Goal: Information Seeking & Learning: Stay updated

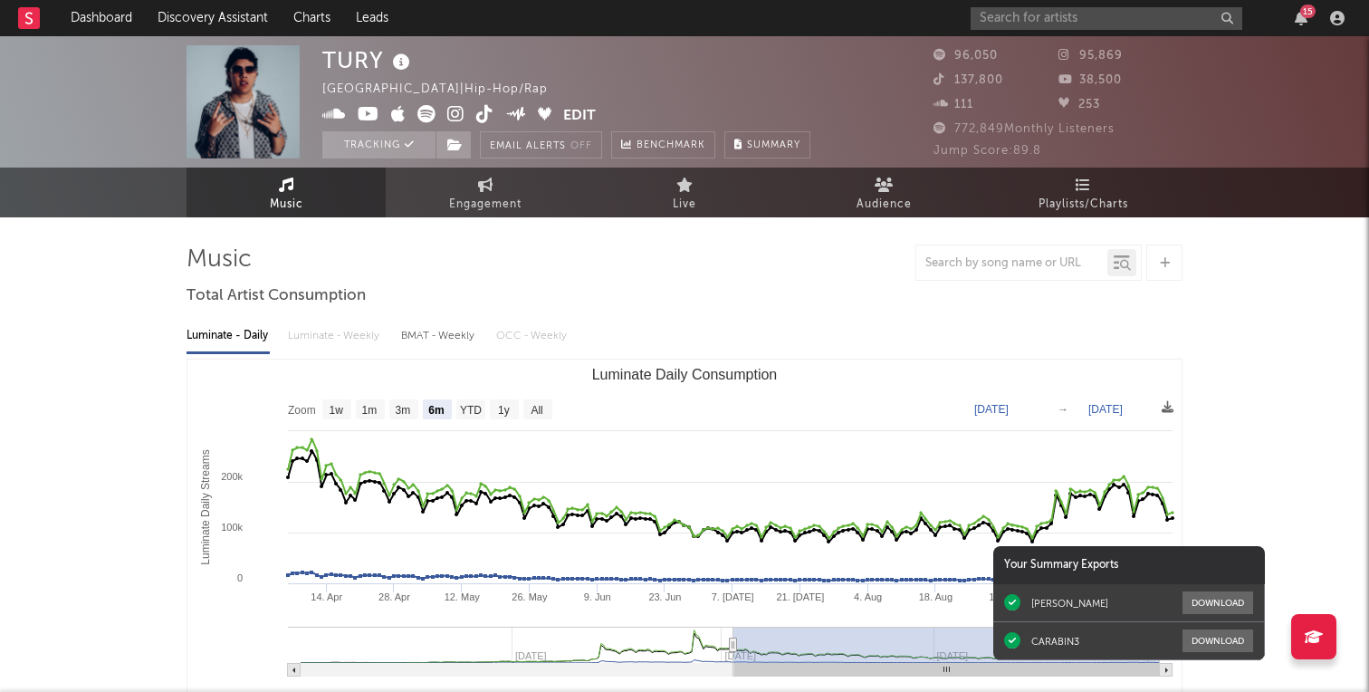
select select "6m"
click at [1296, 33] on div "15" at bounding box center [1160, 18] width 380 height 36
click at [1304, 23] on icon "button" at bounding box center [1300, 18] width 13 height 14
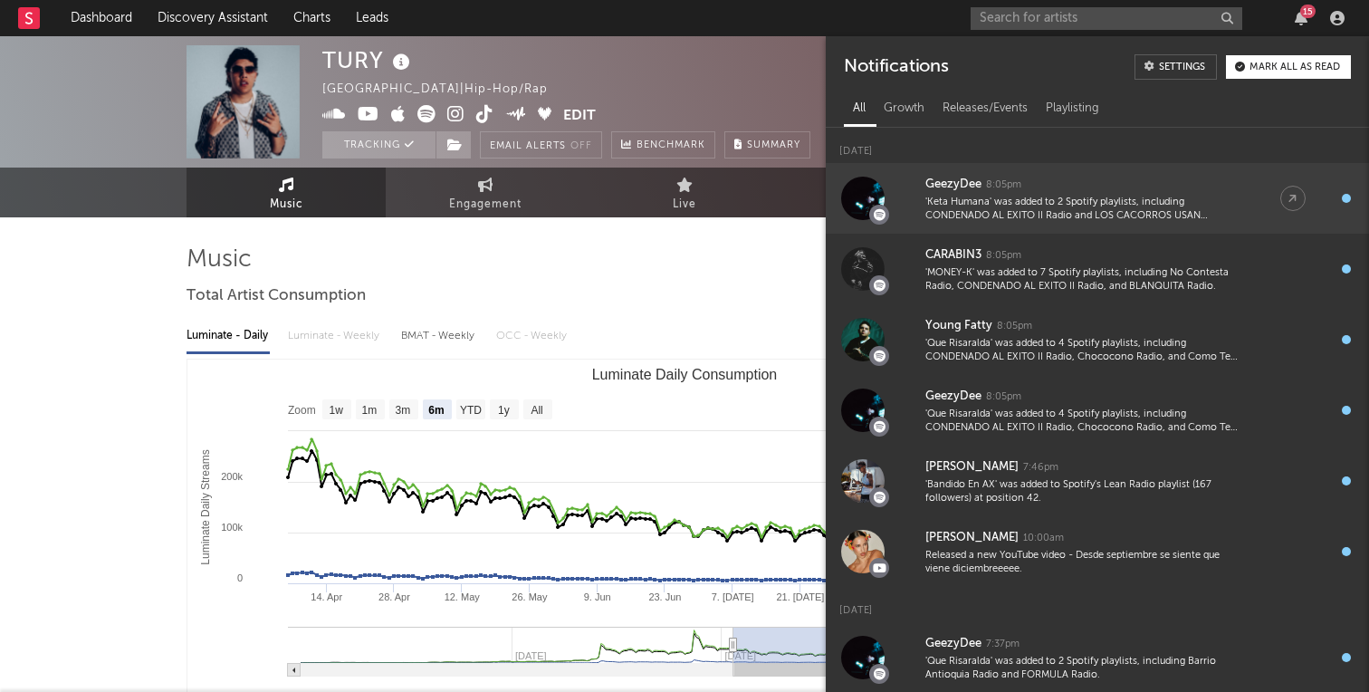
click at [949, 182] on div "GeezyDee" at bounding box center [953, 185] width 56 height 22
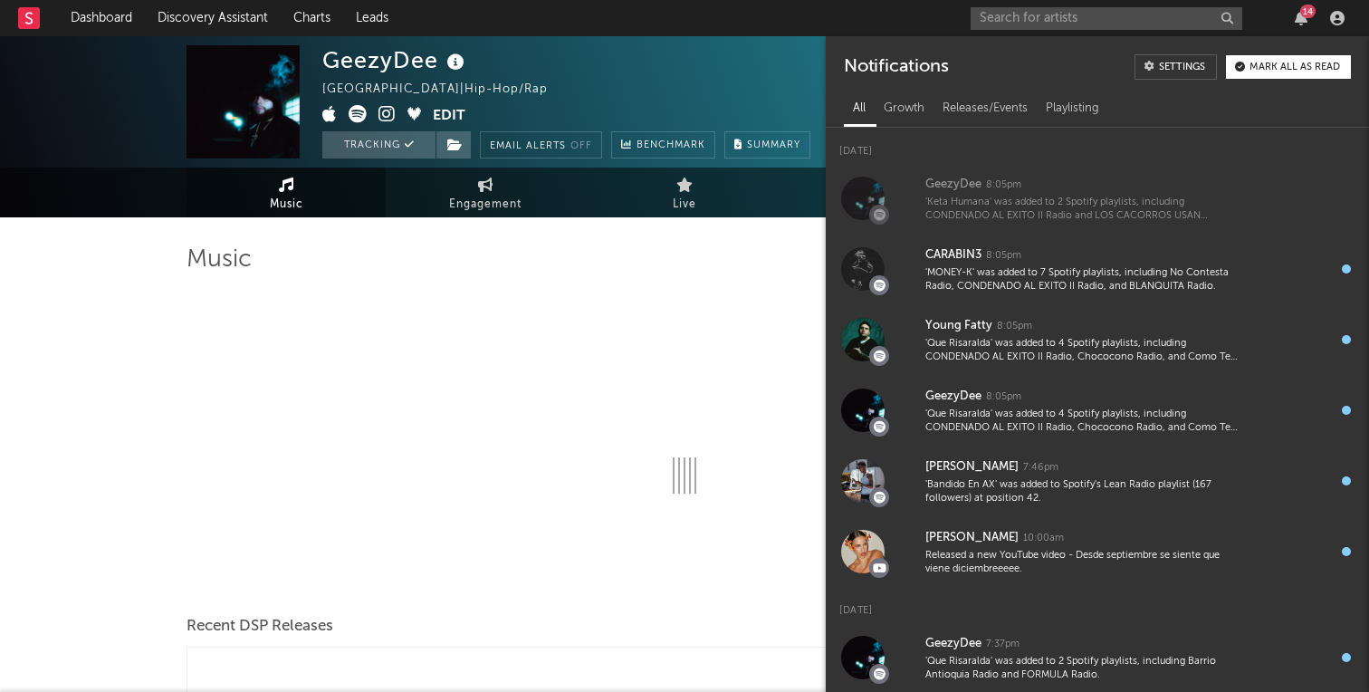
select select "6m"
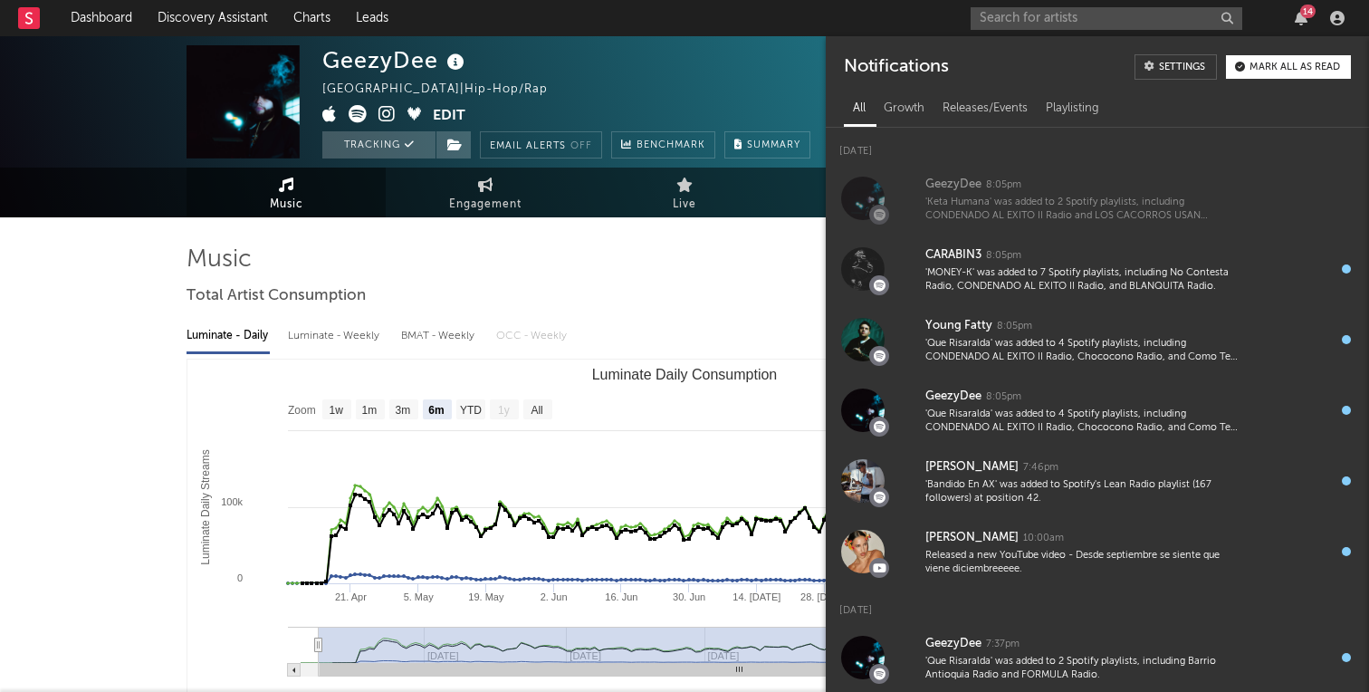
click at [751, 21] on nav "Dashboard Discovery Assistant Charts Leads 14" at bounding box center [684, 18] width 1369 height 36
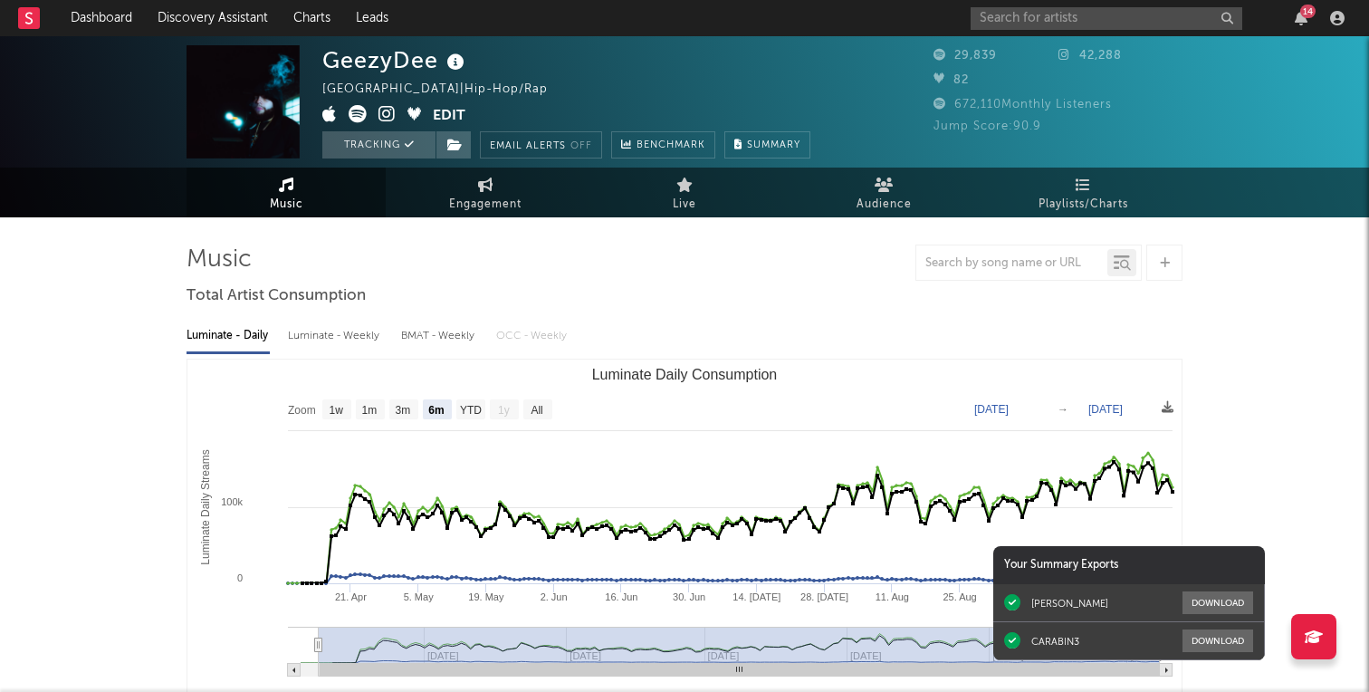
click at [1298, 8] on div "14" at bounding box center [1160, 18] width 380 height 36
click at [1302, 23] on icon "button" at bounding box center [1300, 18] width 13 height 14
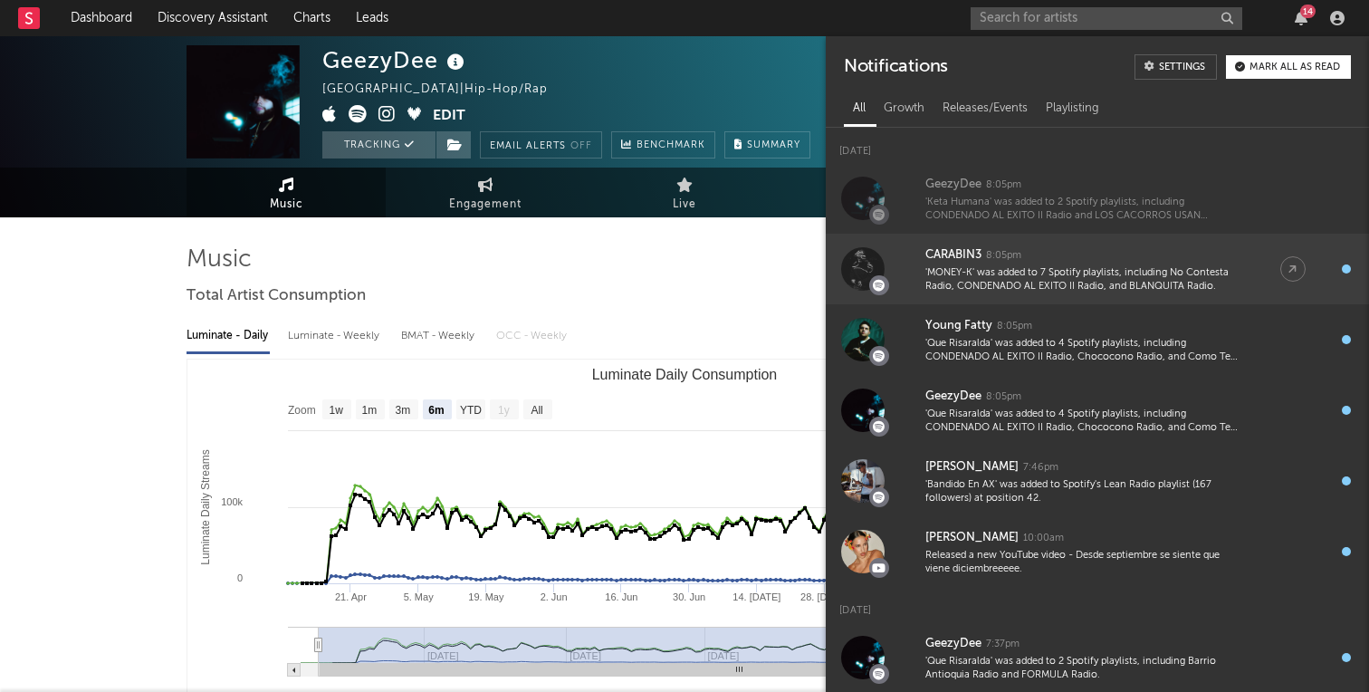
click at [943, 252] on div "CARABIN3" at bounding box center [953, 255] width 56 height 22
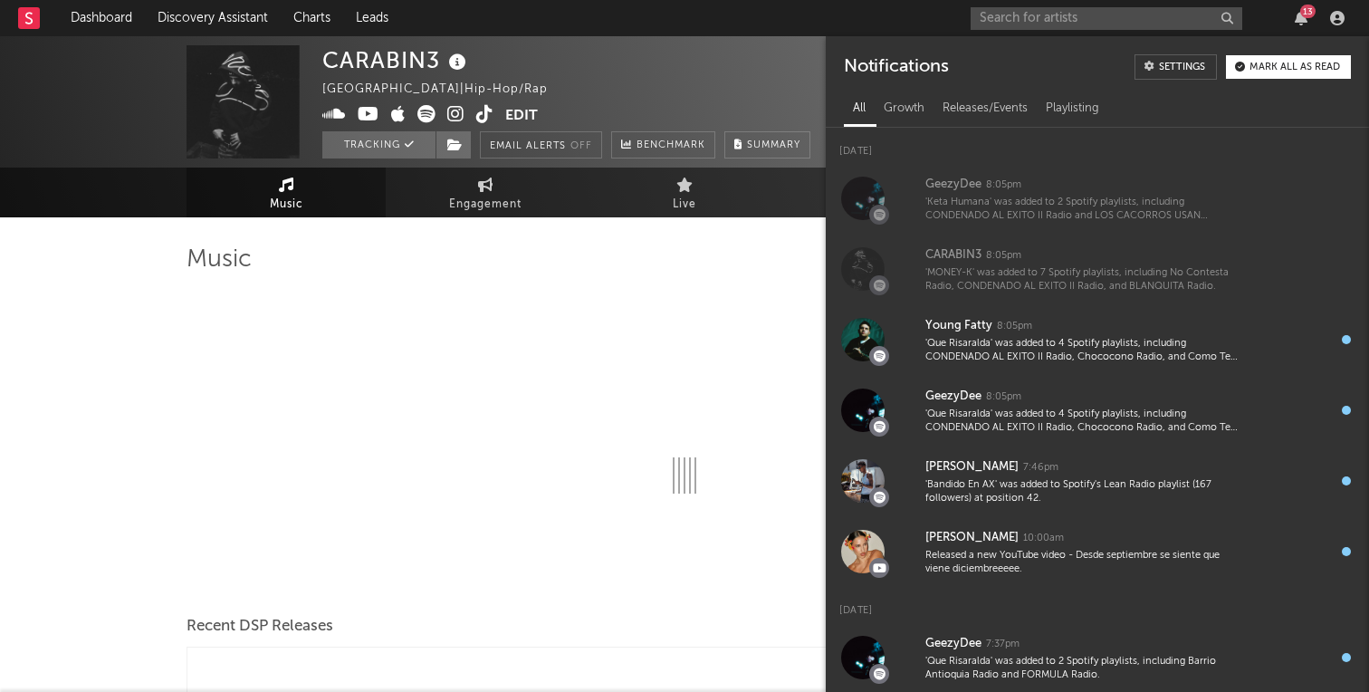
select select "6m"
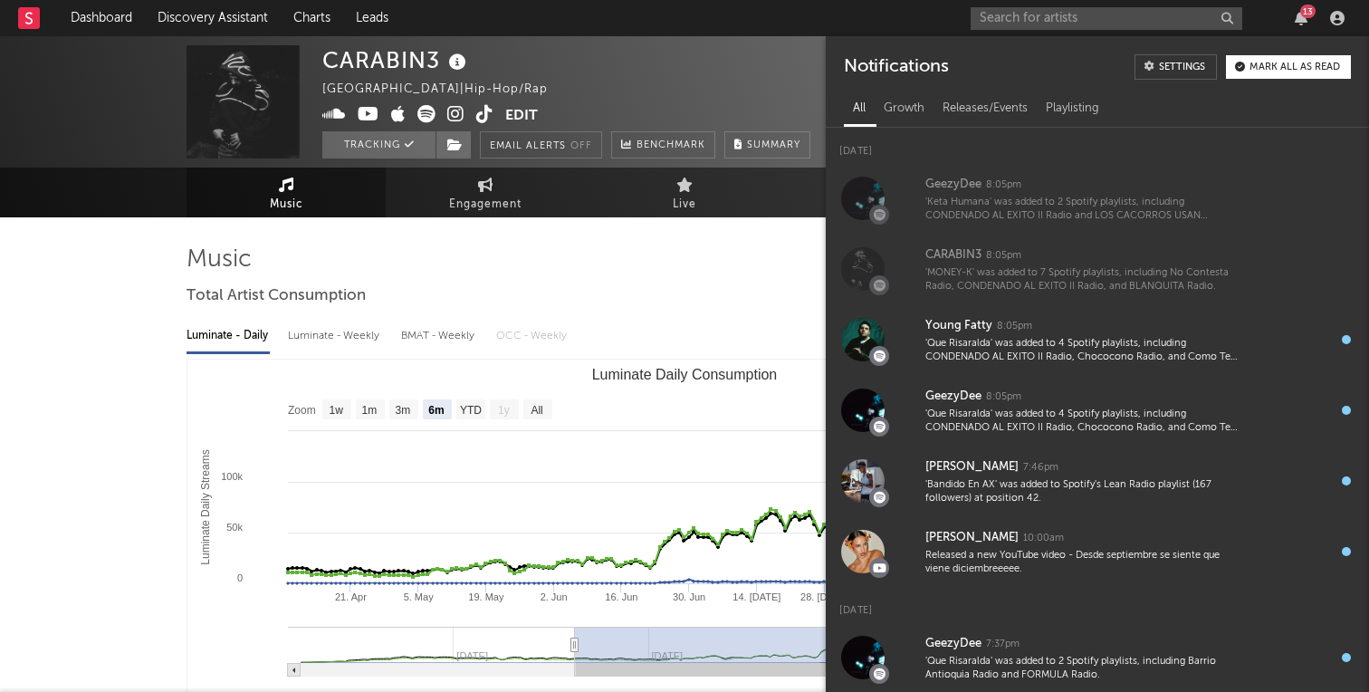
click at [788, 277] on div at bounding box center [684, 262] width 996 height 36
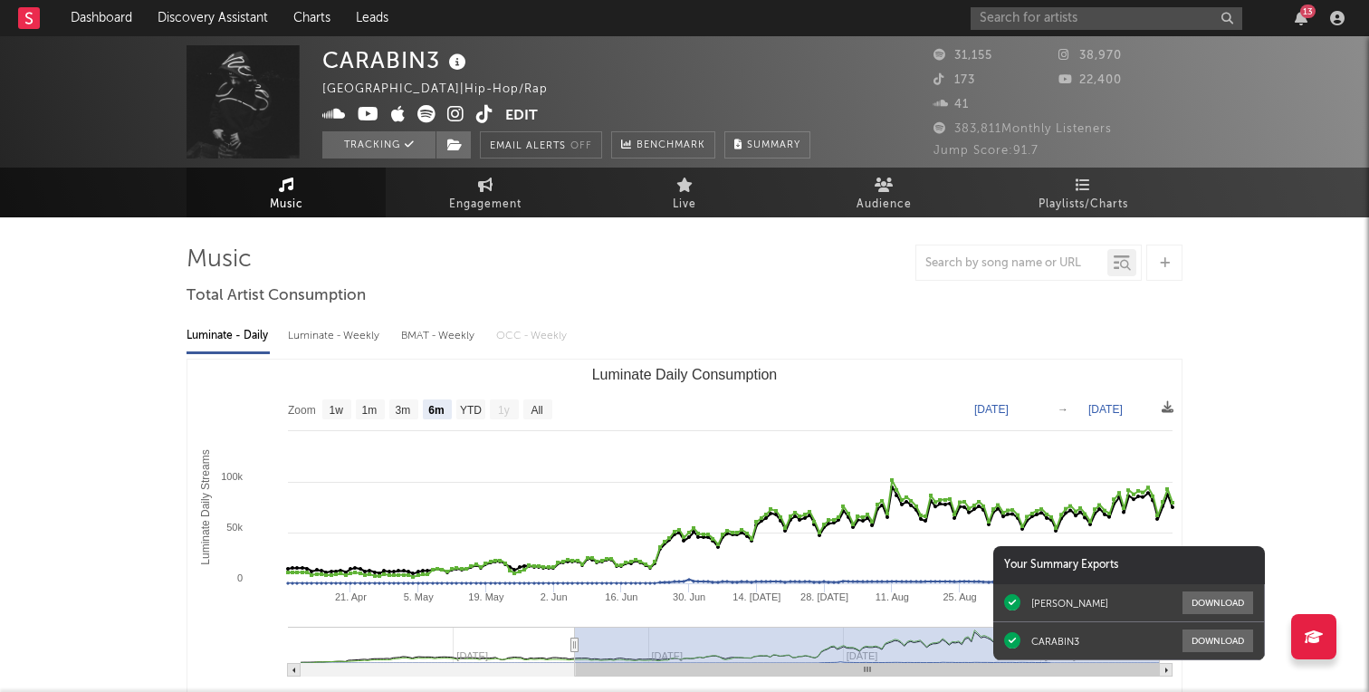
click at [1302, 11] on div "13" at bounding box center [1307, 12] width 15 height 14
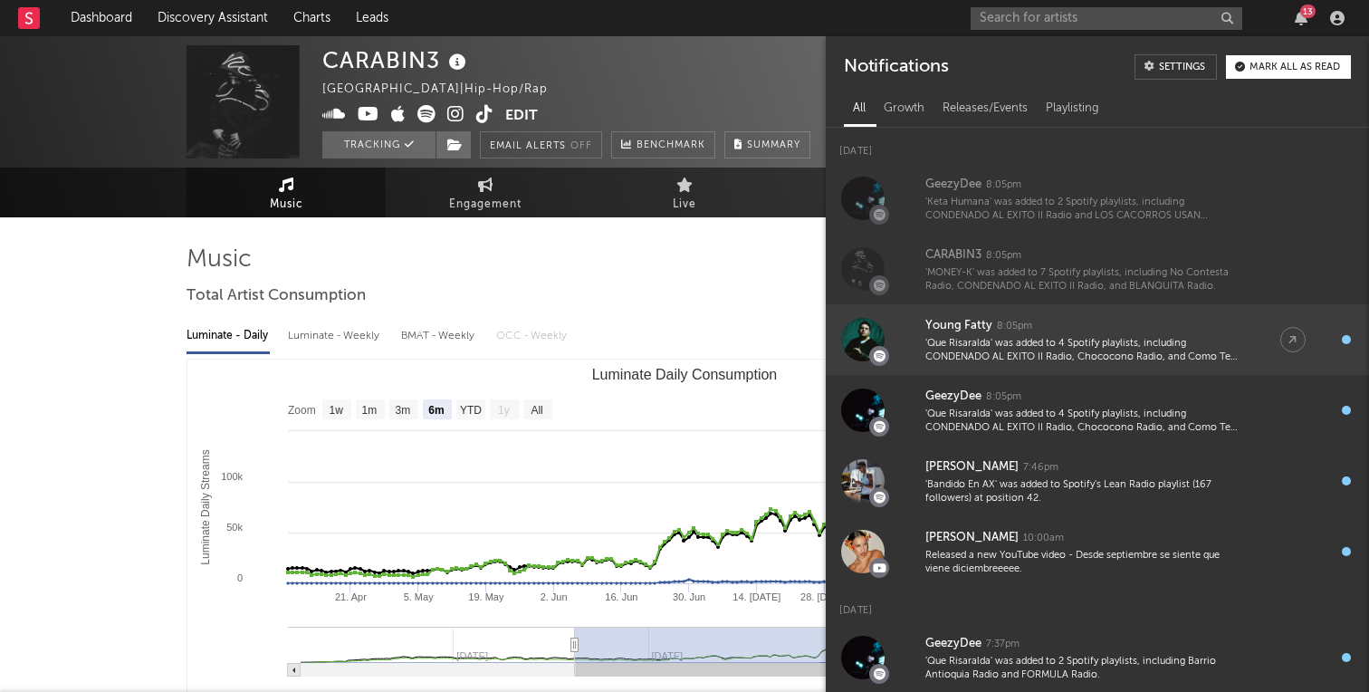
click at [963, 318] on div "Young Fatty" at bounding box center [958, 326] width 67 height 22
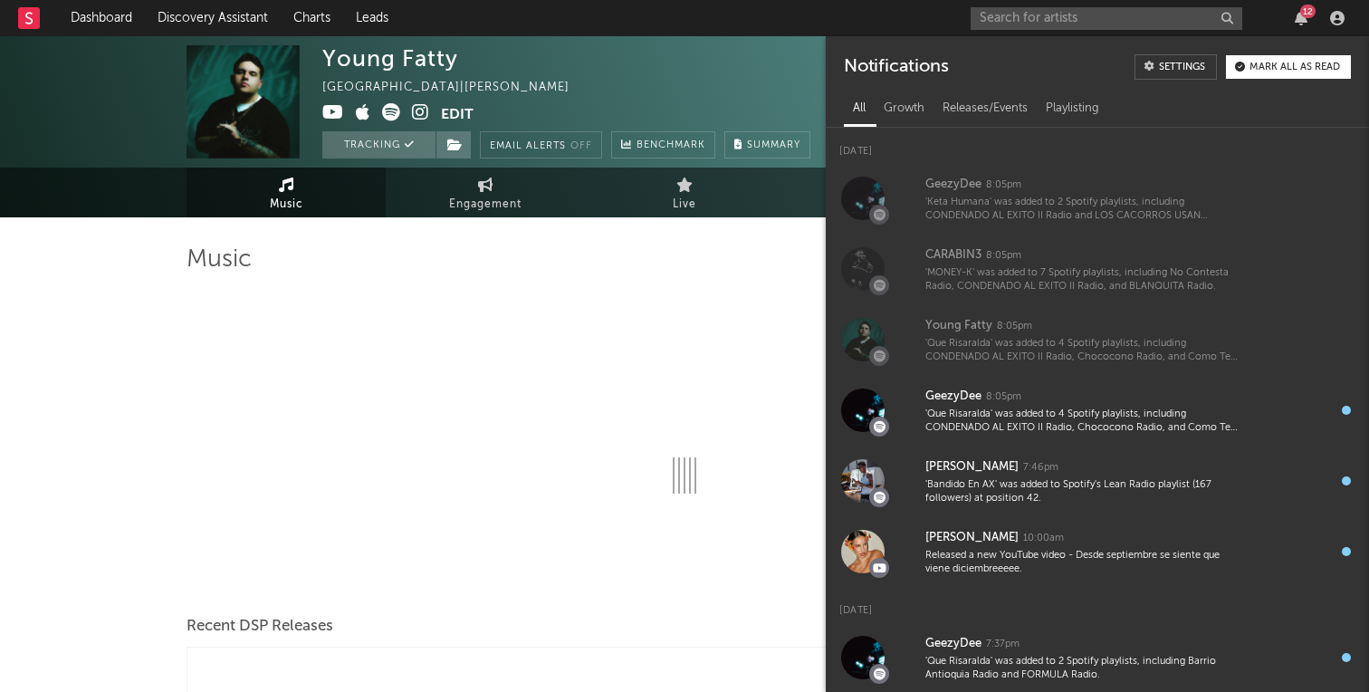
click at [732, 342] on div at bounding box center [684, 387] width 996 height 213
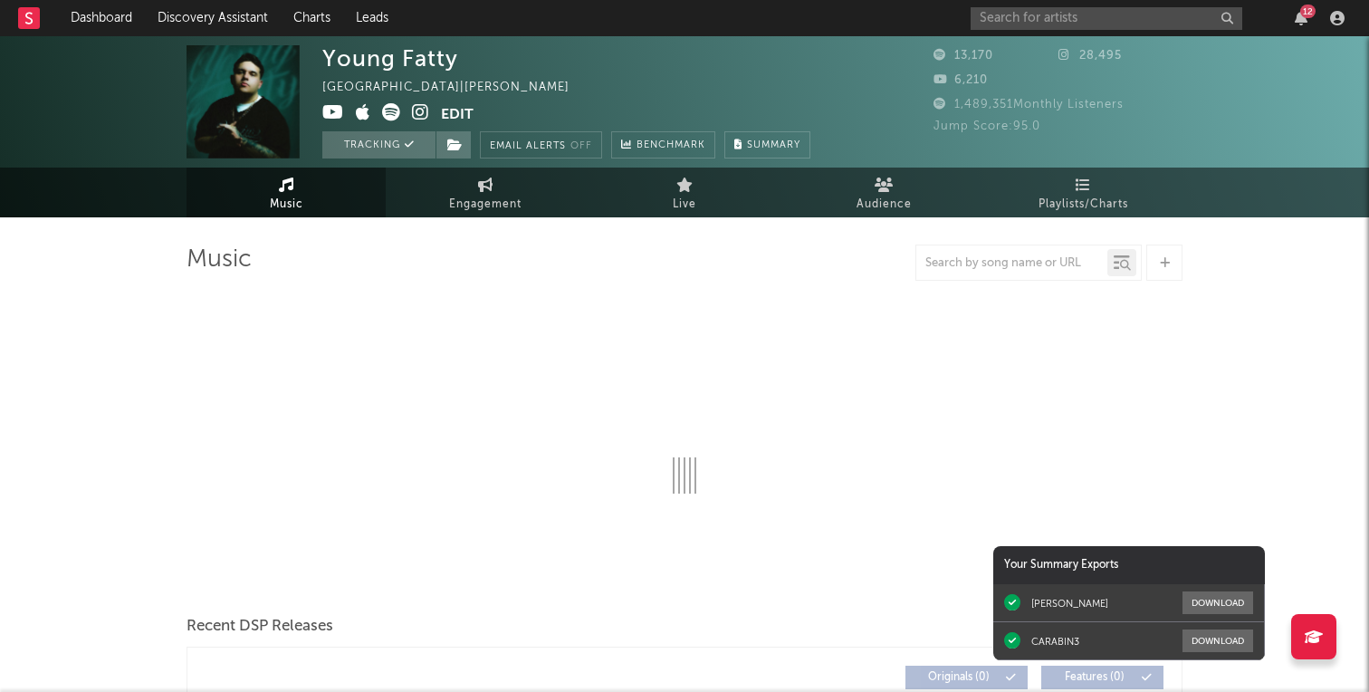
select select "1w"
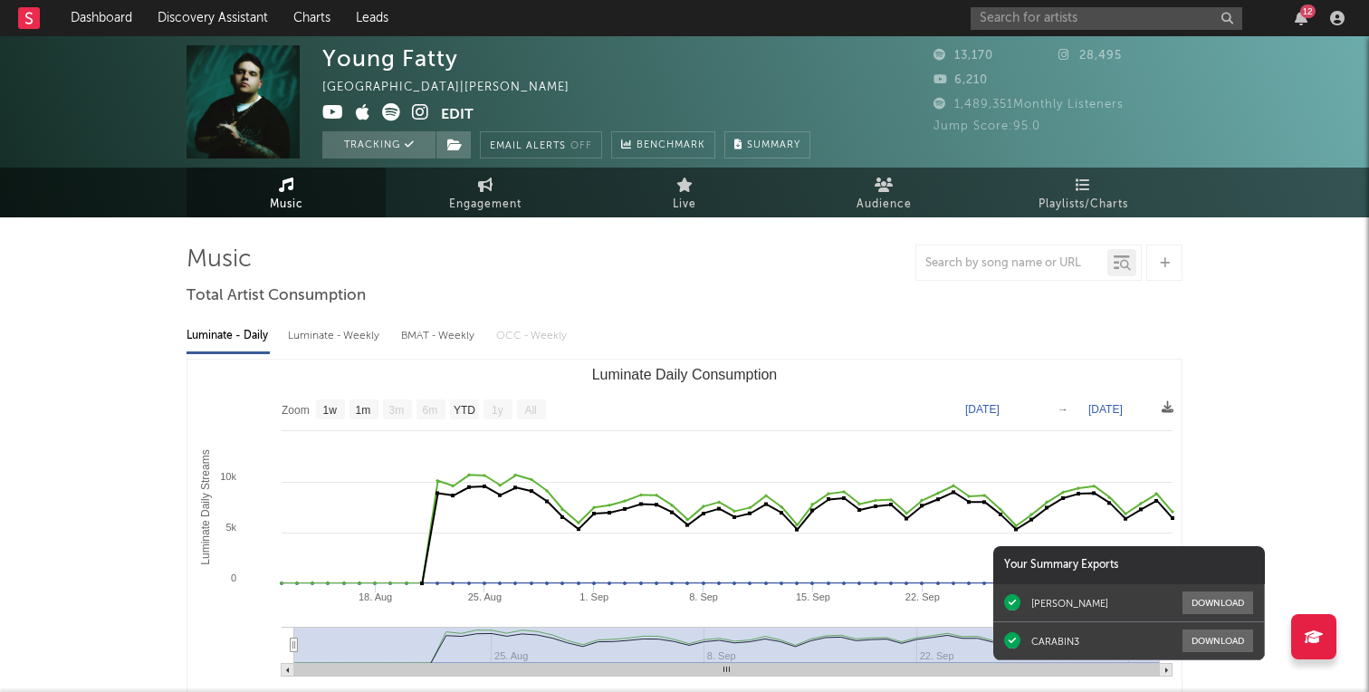
click at [320, 180] on link "Music" at bounding box center [285, 192] width 199 height 50
click at [1303, 24] on icon "button" at bounding box center [1300, 18] width 13 height 14
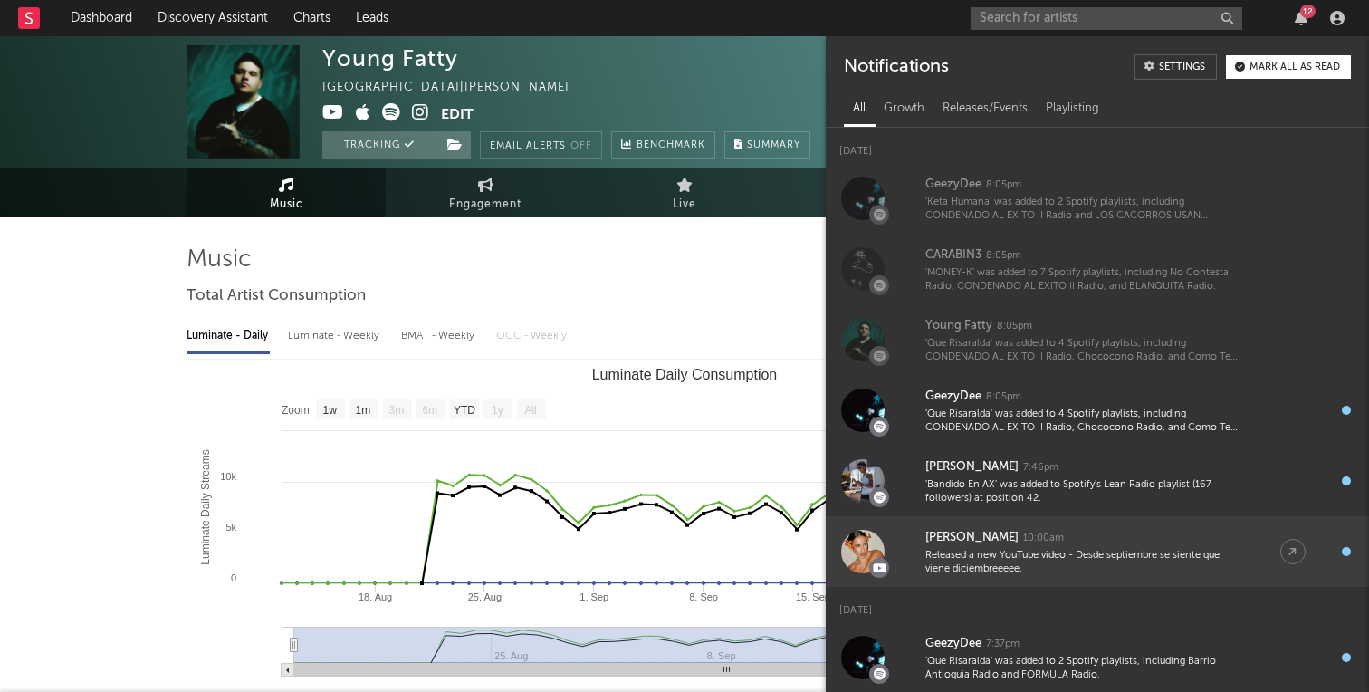
click at [958, 541] on div "[PERSON_NAME]" at bounding box center [971, 538] width 93 height 22
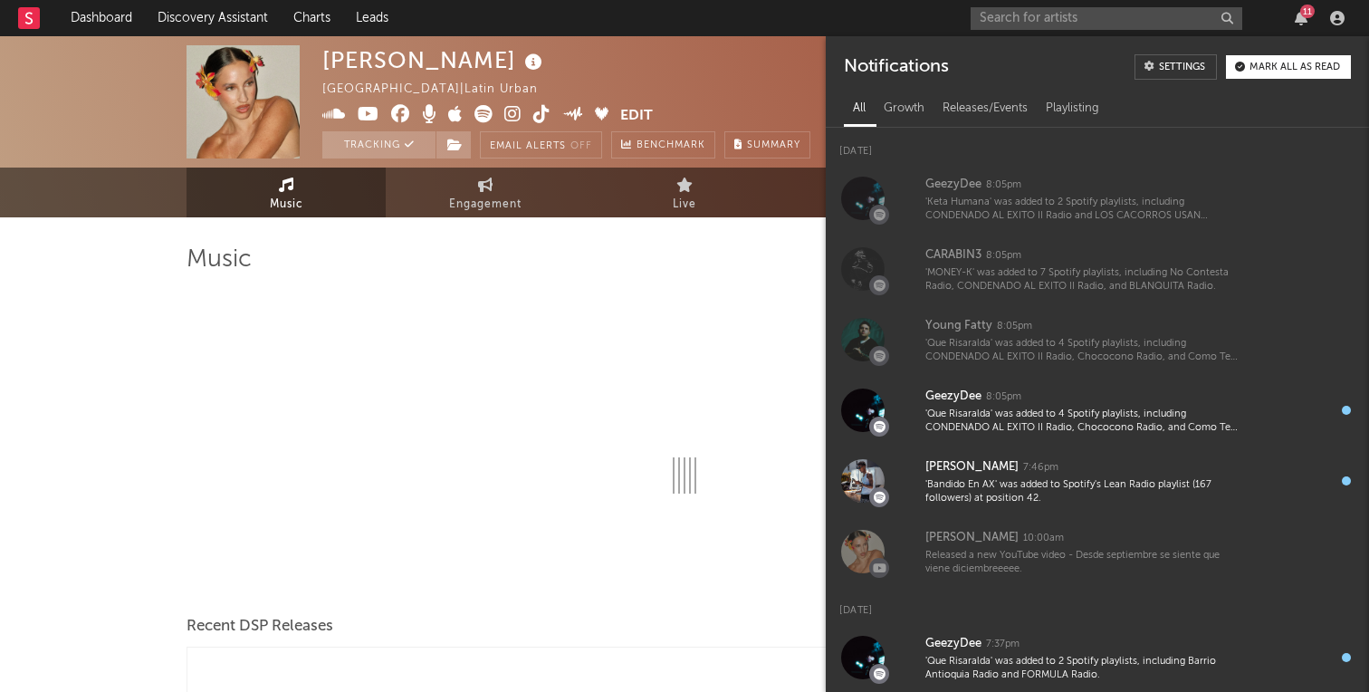
click at [824, 22] on nav "Dashboard Discovery Assistant Charts Leads 11" at bounding box center [684, 18] width 1369 height 36
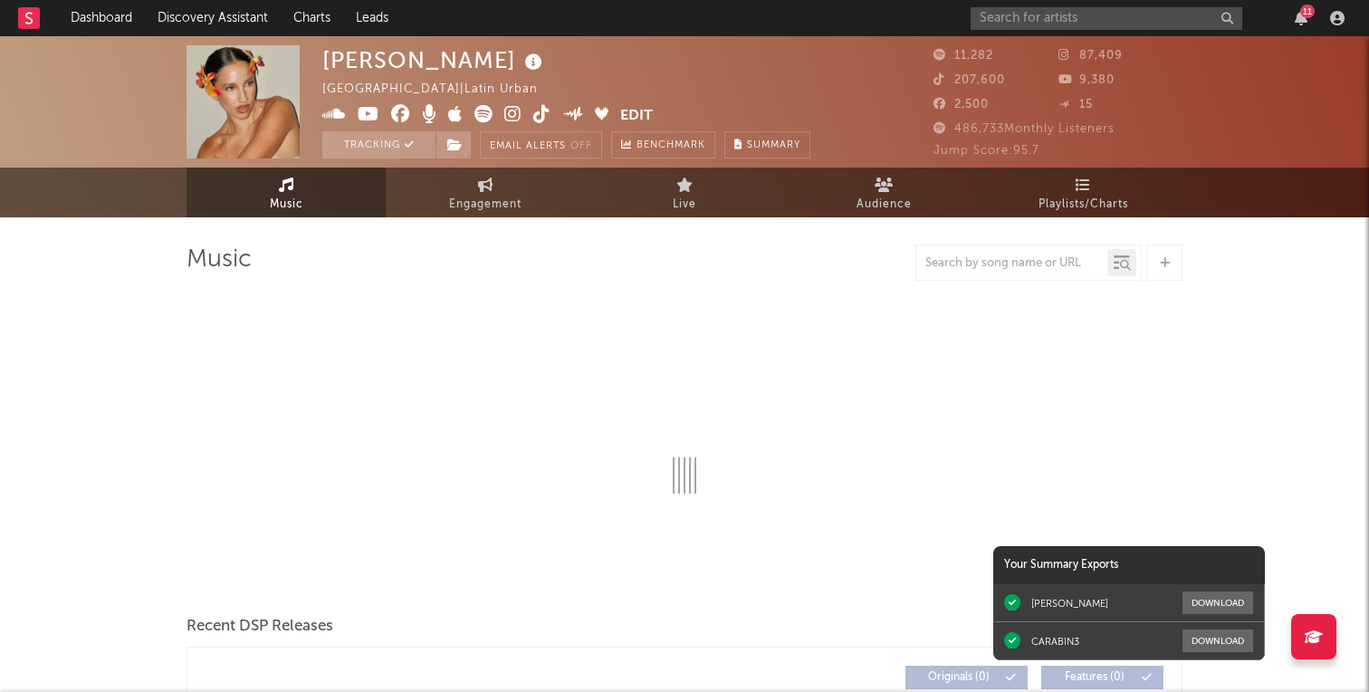
select select "6m"
